Goal: Information Seeking & Learning: Learn about a topic

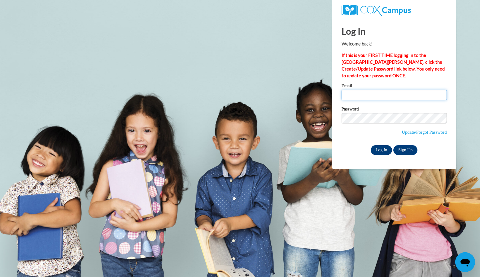
type input "[EMAIL_ADDRESS][PERSON_NAME][DOMAIN_NAME]"
click at [383, 149] on input "Log In" at bounding box center [382, 150] width 22 height 10
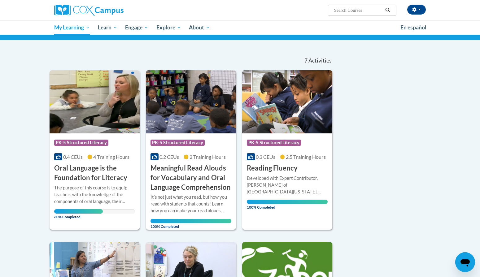
scroll to position [41, 0]
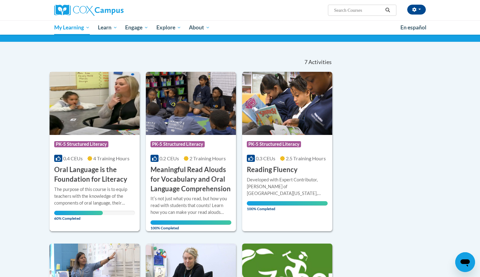
click at [84, 213] on span "60% Completed" at bounding box center [78, 216] width 49 height 10
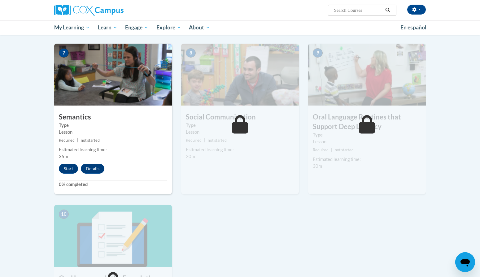
scroll to position [462, 0]
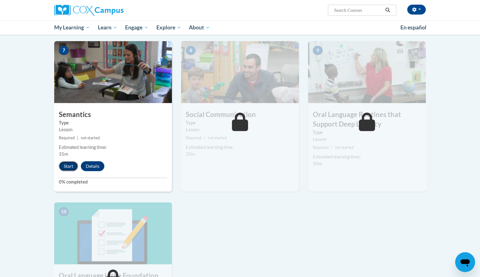
click at [71, 164] on button "Start" at bounding box center [68, 166] width 19 height 10
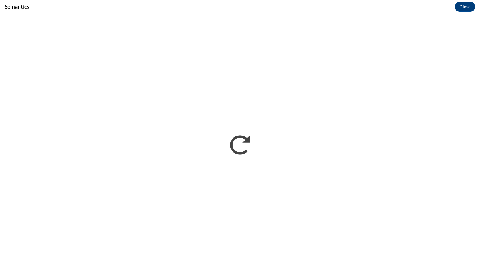
scroll to position [0, 0]
